Goal: Transaction & Acquisition: Download file/media

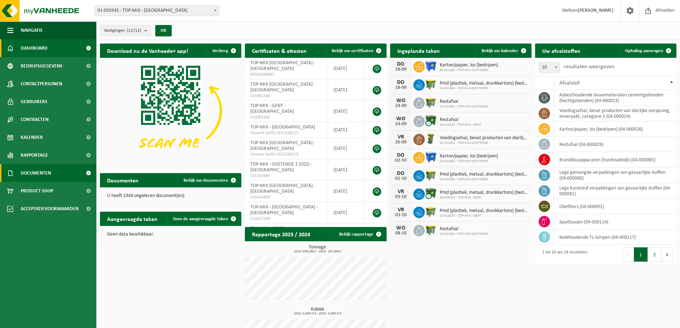
click at [41, 174] on span "Documenten" at bounding box center [36, 173] width 30 height 18
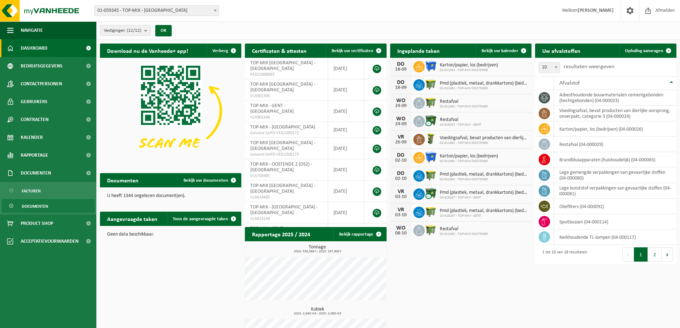
click at [31, 204] on span "Documenten" at bounding box center [35, 206] width 26 height 14
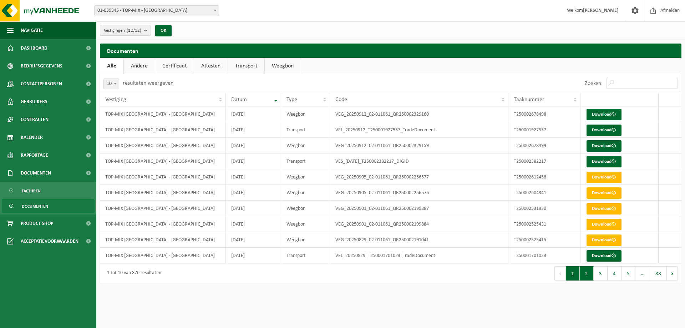
click at [584, 275] on button "2" at bounding box center [587, 273] width 14 height 14
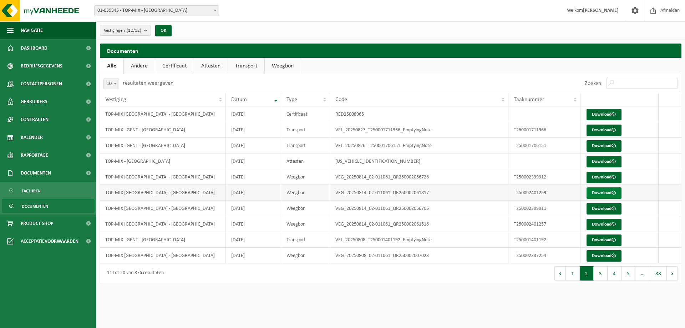
click at [598, 193] on link "Download" at bounding box center [604, 192] width 35 height 11
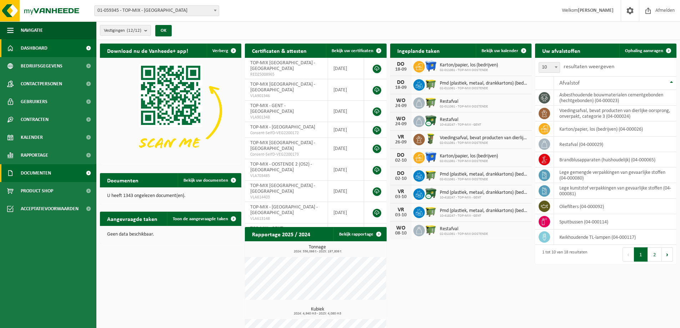
click at [41, 174] on span "Documenten" at bounding box center [36, 173] width 30 height 18
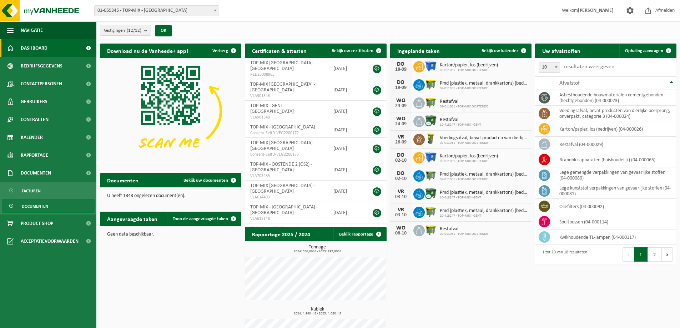
click at [32, 205] on span "Documenten" at bounding box center [35, 206] width 26 height 14
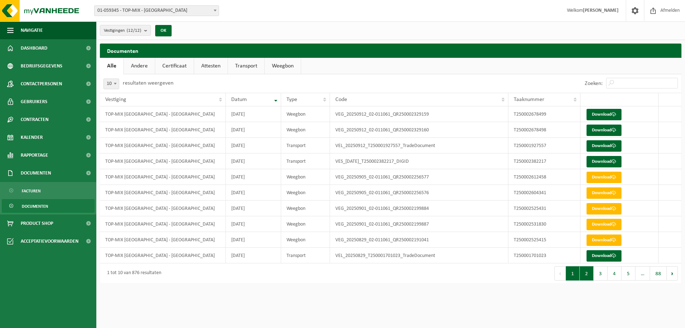
click at [588, 277] on button "2" at bounding box center [587, 273] width 14 height 14
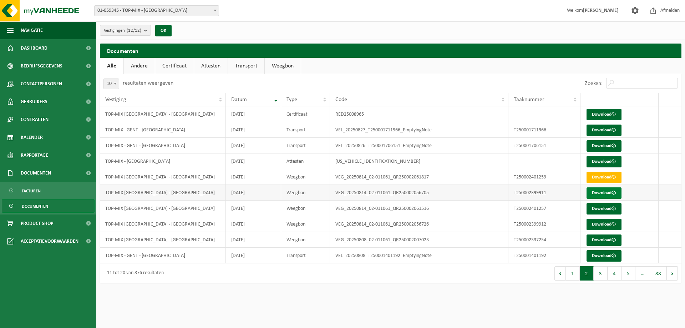
click at [596, 193] on link "Download" at bounding box center [604, 192] width 35 height 11
click at [600, 209] on link "Download" at bounding box center [604, 208] width 35 height 11
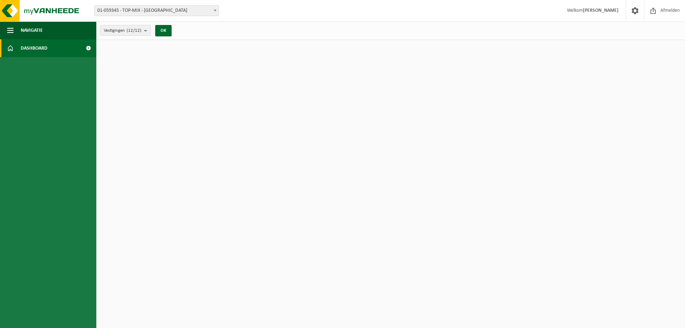
click at [34, 47] on span "Dashboard" at bounding box center [34, 48] width 27 height 18
click at [89, 49] on span at bounding box center [88, 48] width 16 height 18
click at [655, 11] on span at bounding box center [653, 10] width 11 height 21
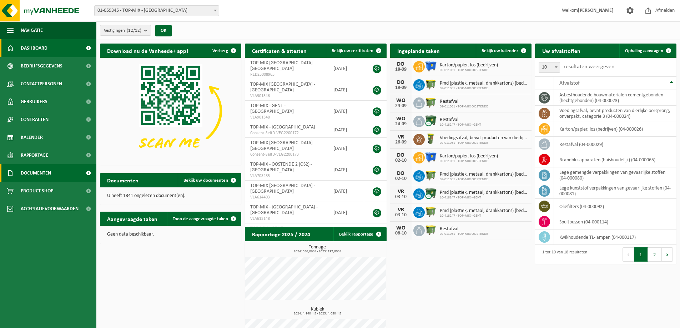
click at [41, 172] on span "Documenten" at bounding box center [36, 173] width 30 height 18
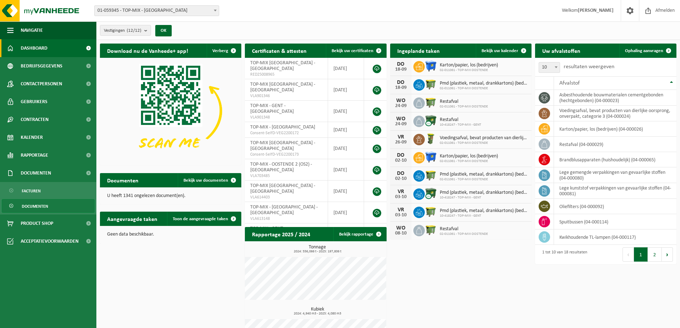
click at [27, 204] on span "Documenten" at bounding box center [35, 206] width 26 height 14
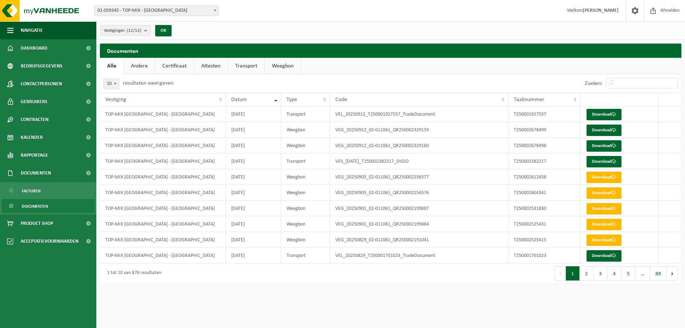
click at [587, 277] on button "2" at bounding box center [587, 273] width 14 height 14
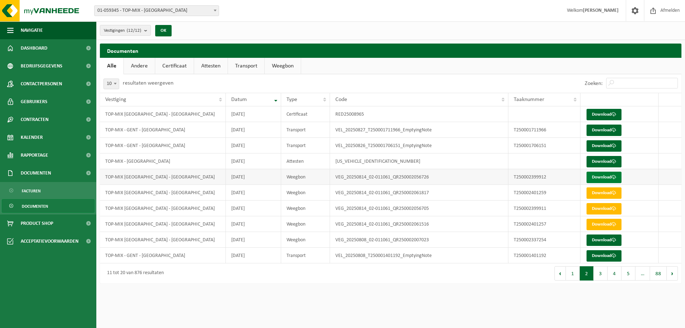
click at [597, 178] on link "Download" at bounding box center [604, 177] width 35 height 11
